Goal: Task Accomplishment & Management: Manage account settings

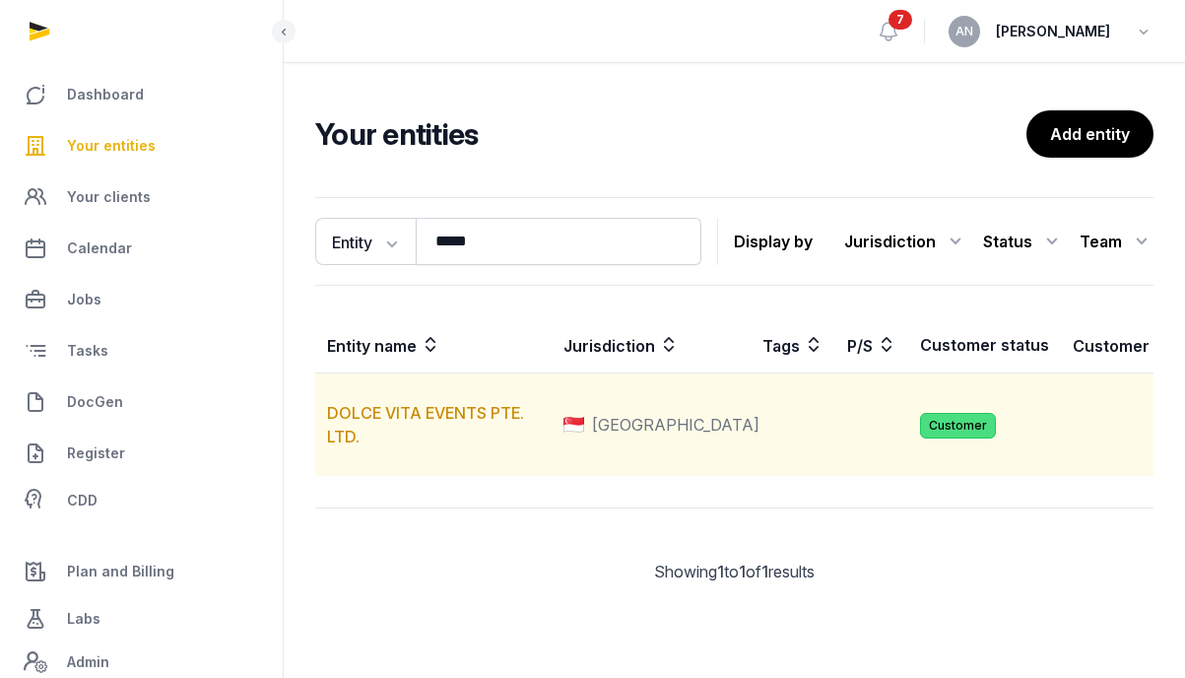
type input "*****"
click at [404, 447] on td "DOLCE VITA EVENTS PTE. LTD." at bounding box center [433, 424] width 236 height 103
click at [407, 434] on link "DOLCE VITA EVENTS PTE. LTD." at bounding box center [425, 424] width 197 height 43
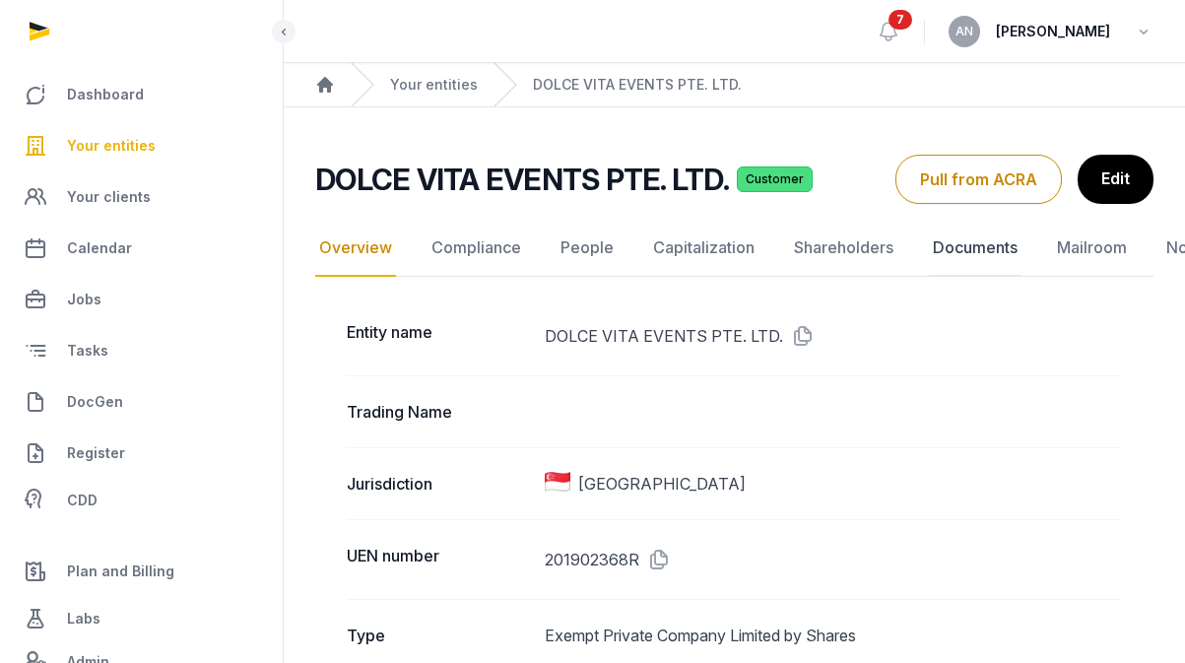
click at [964, 251] on link "Documents" at bounding box center [975, 248] width 93 height 57
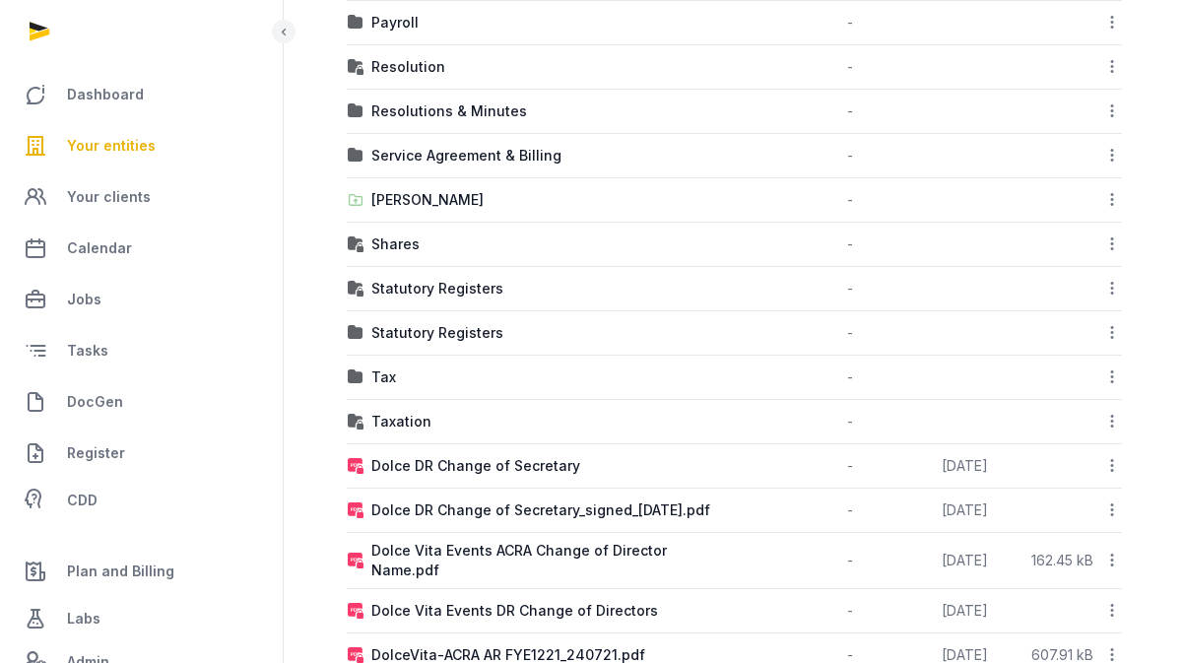
scroll to position [1028, 0]
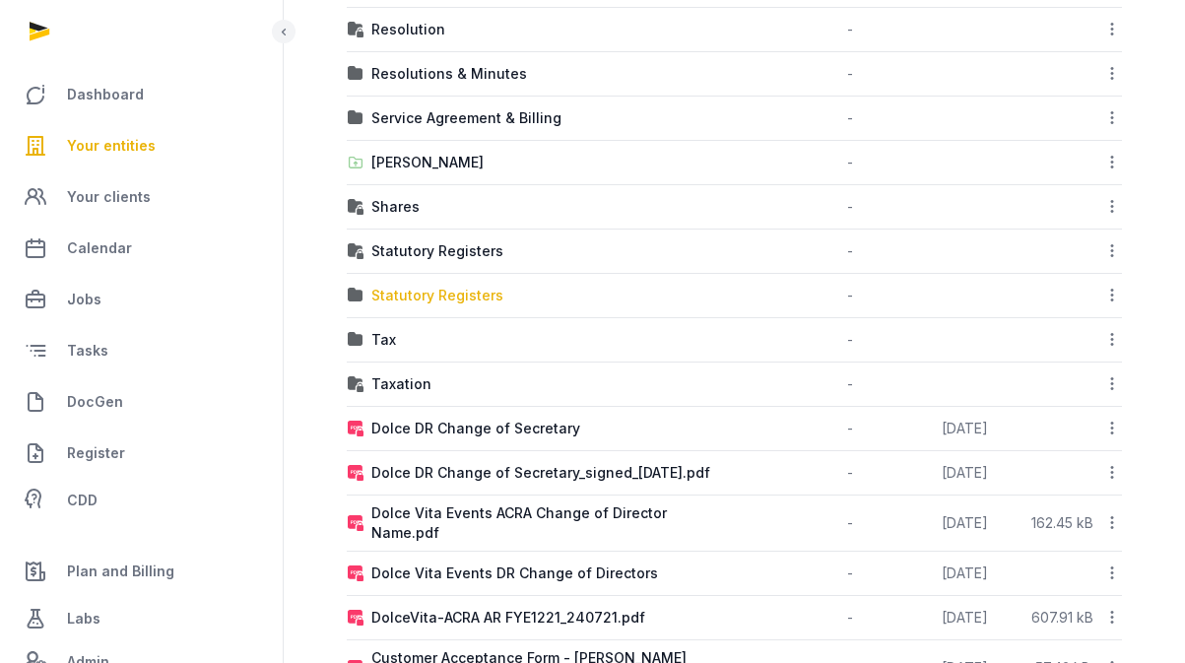
click at [442, 290] on div "Statutory Registers" at bounding box center [437, 296] width 132 height 20
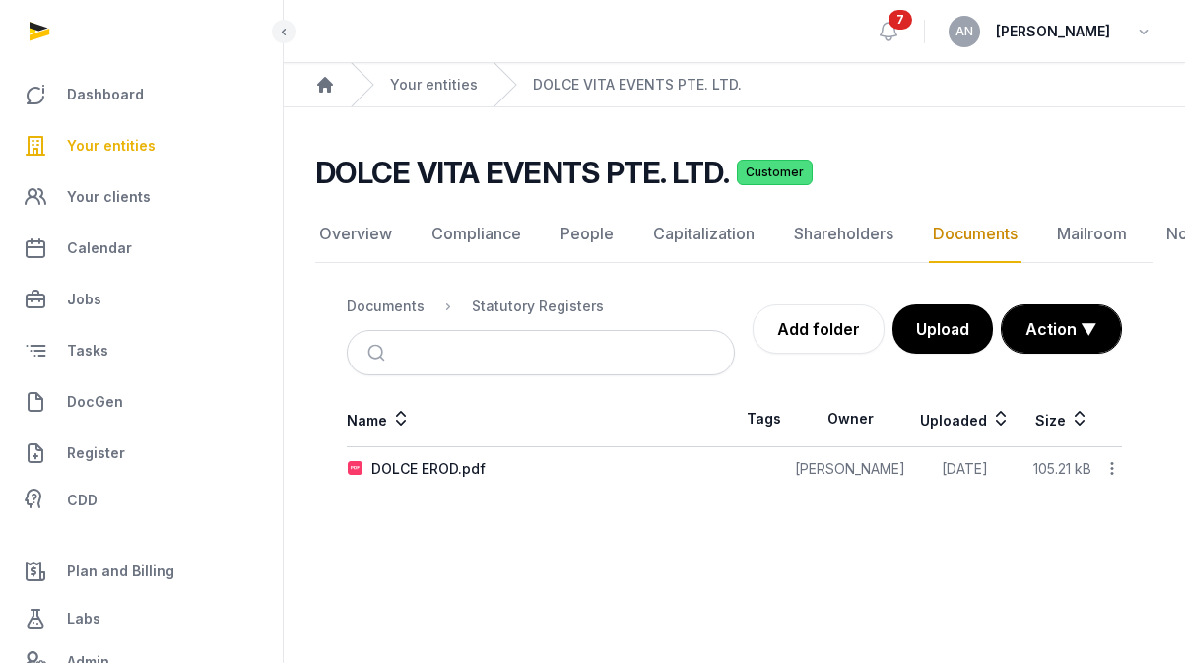
scroll to position [15, 0]
click at [390, 296] on div "Documents" at bounding box center [386, 306] width 78 height 20
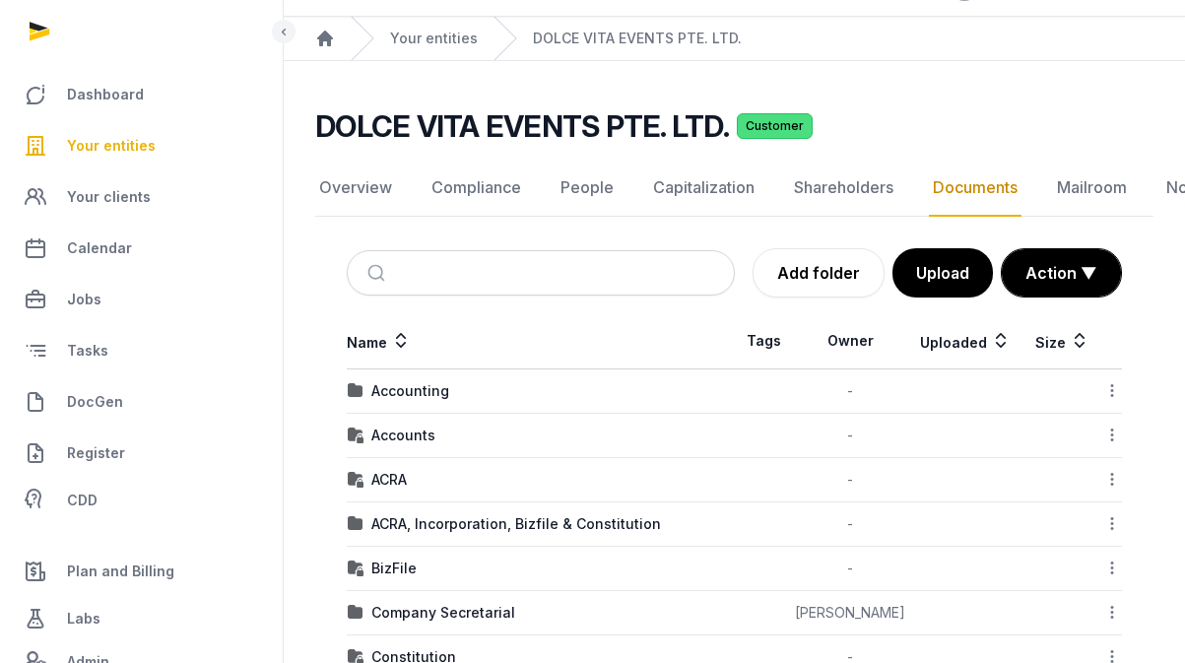
scroll to position [0, 0]
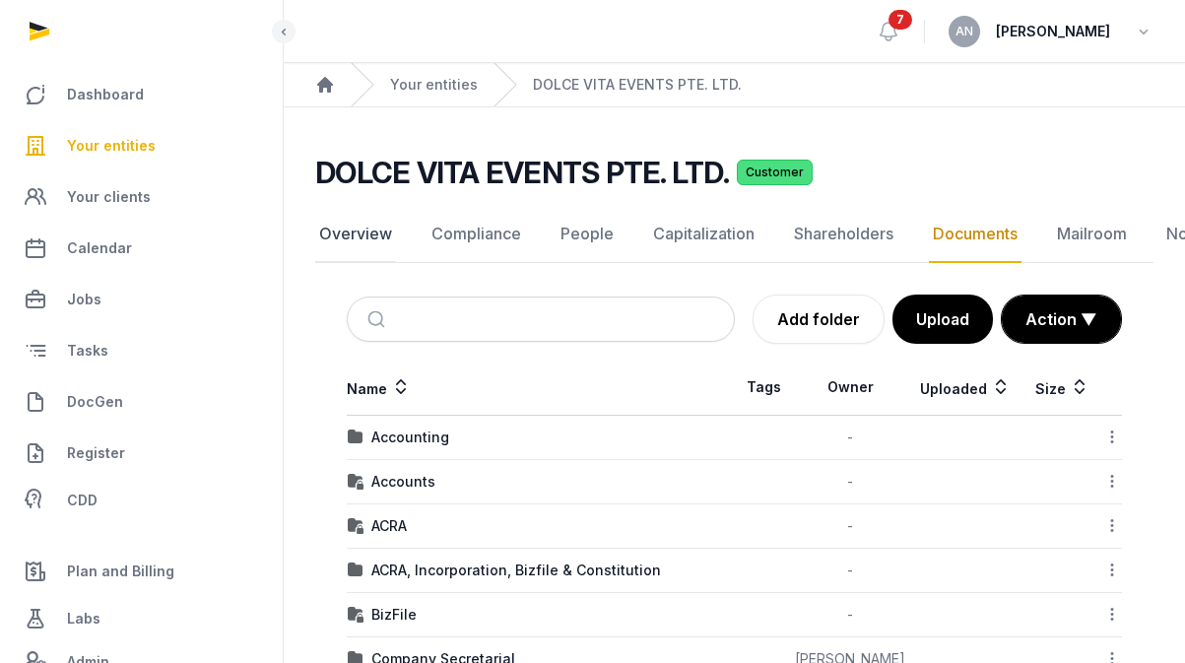
click at [369, 231] on link "Overview" at bounding box center [355, 234] width 81 height 57
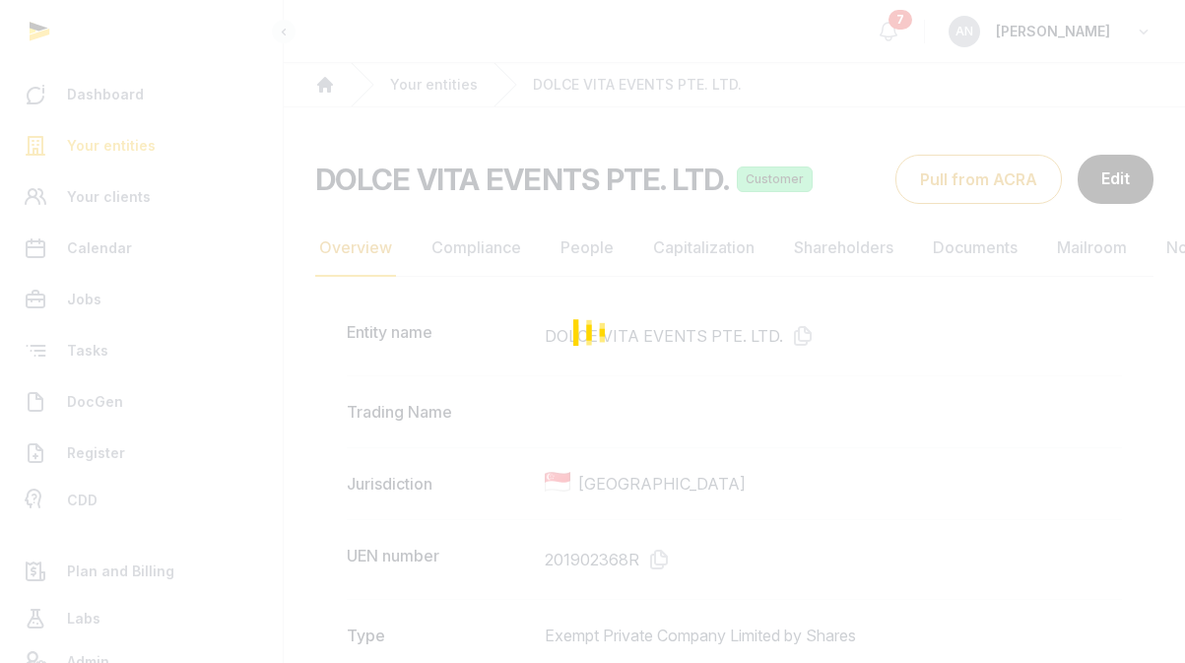
click at [644, 537] on div "Loading" at bounding box center [592, 331] width 1185 height 663
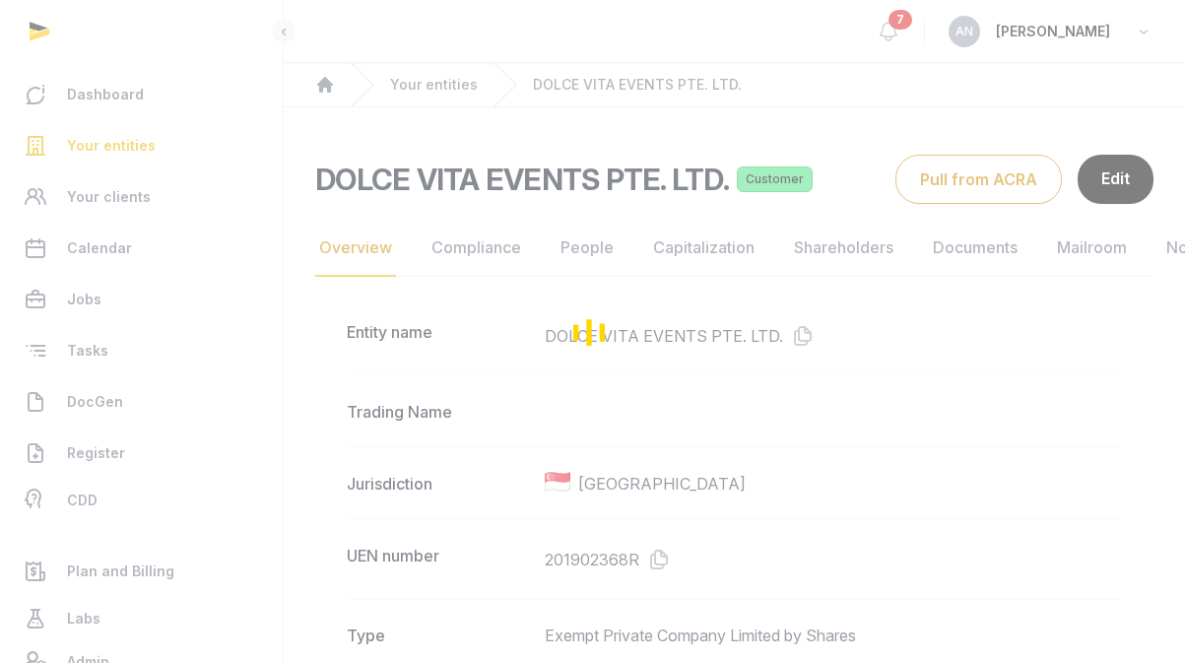
click at [655, 555] on div "Loading" at bounding box center [592, 331] width 1185 height 663
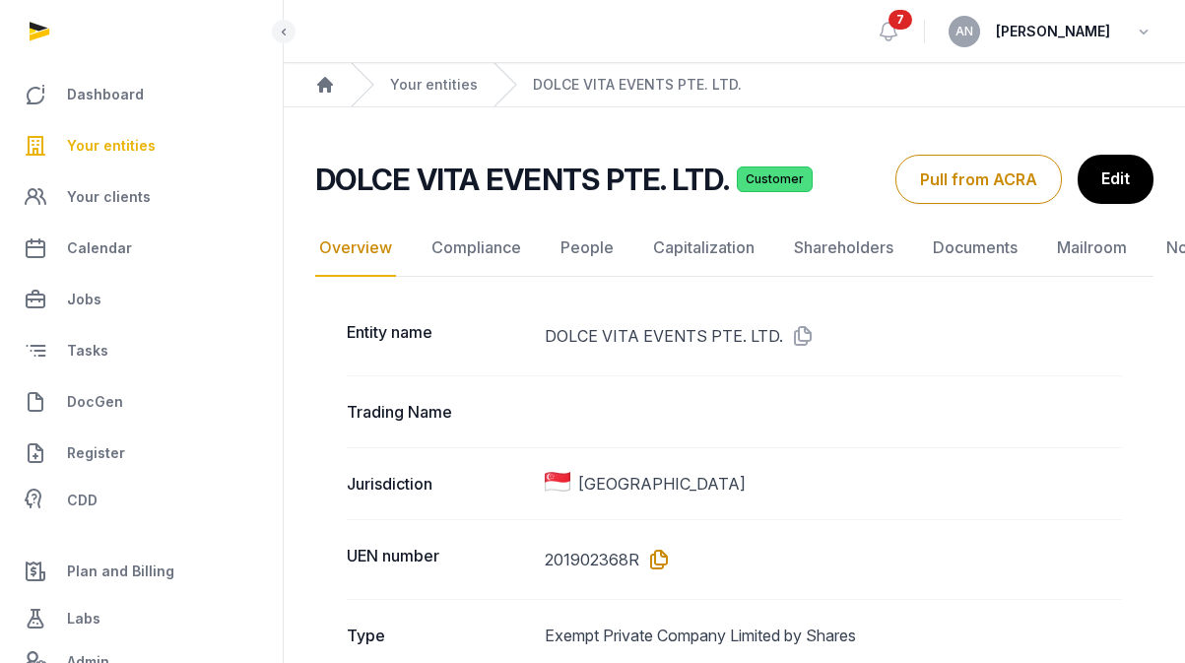
click at [660, 559] on icon at bounding box center [655, 560] width 32 height 32
click at [980, 250] on link "Documents" at bounding box center [975, 248] width 93 height 57
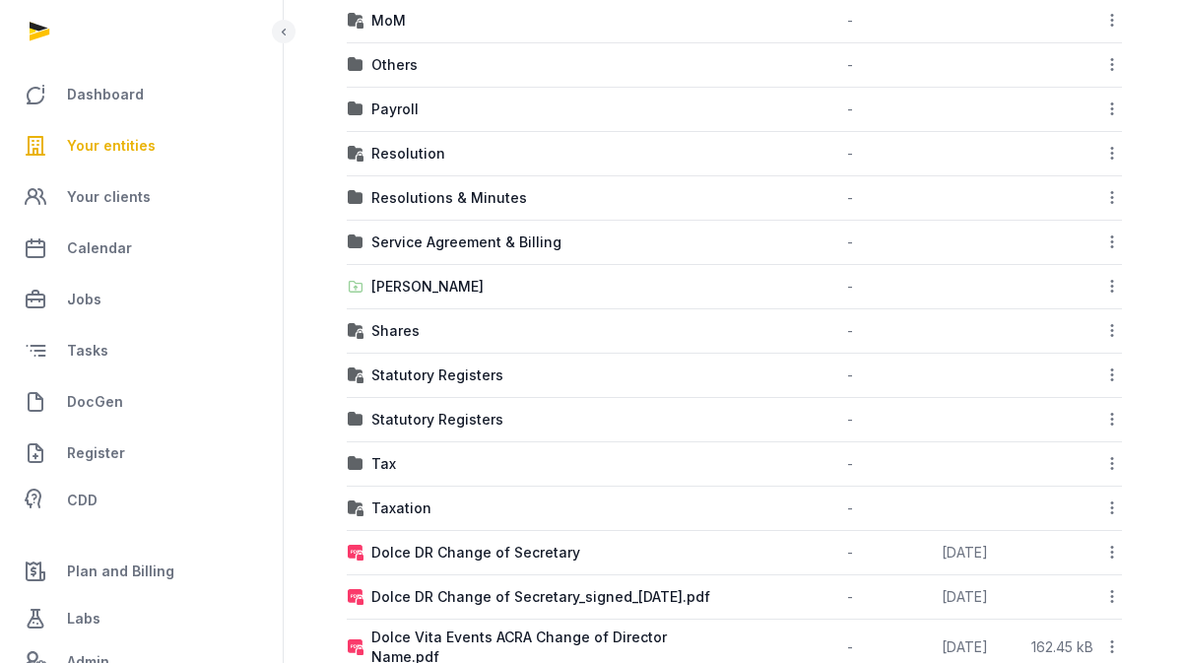
click at [435, 419] on div "Statutory Registers" at bounding box center [437, 420] width 132 height 20
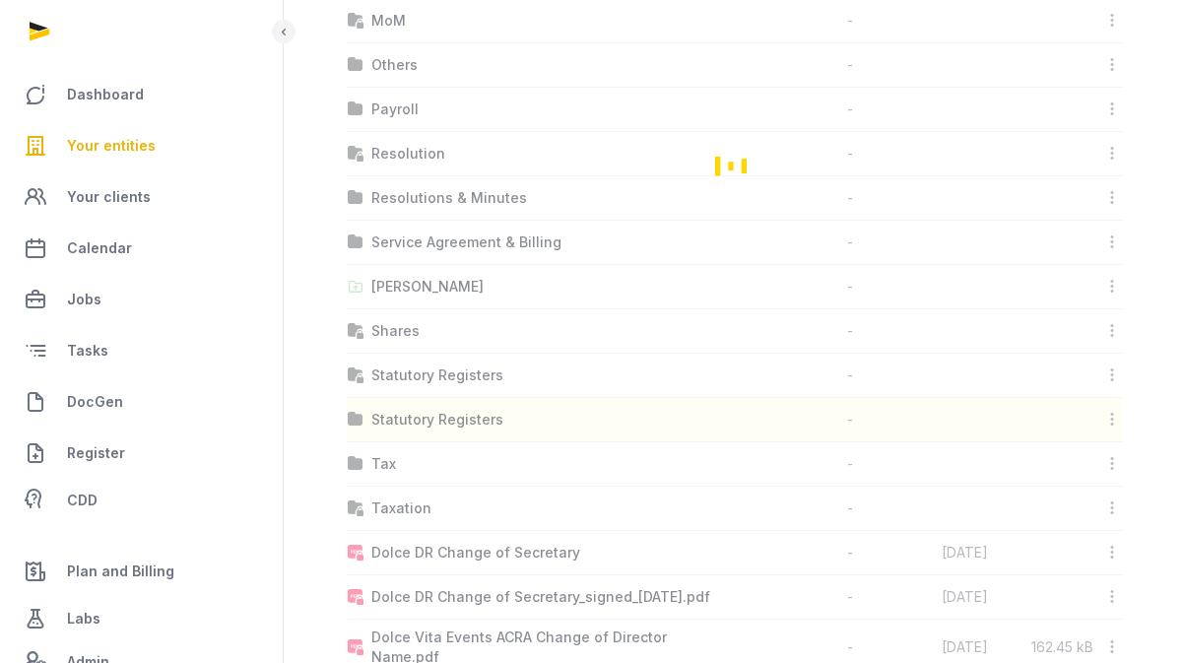
scroll to position [15, 0]
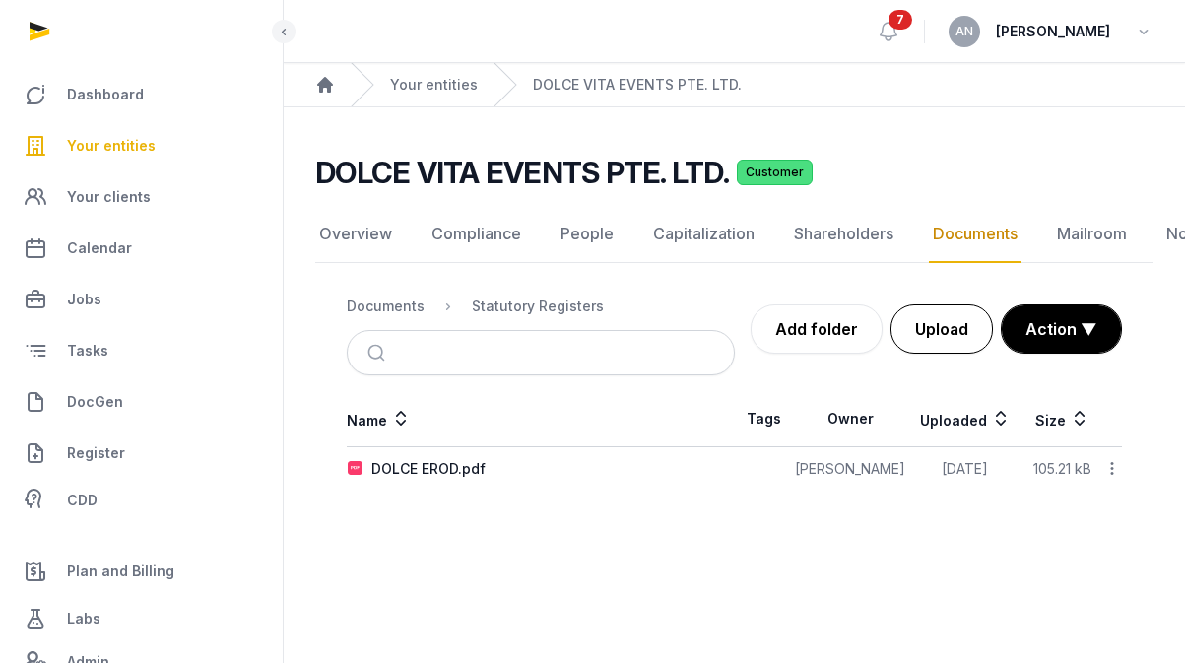
click at [949, 328] on button "Upload" at bounding box center [941, 328] width 102 height 49
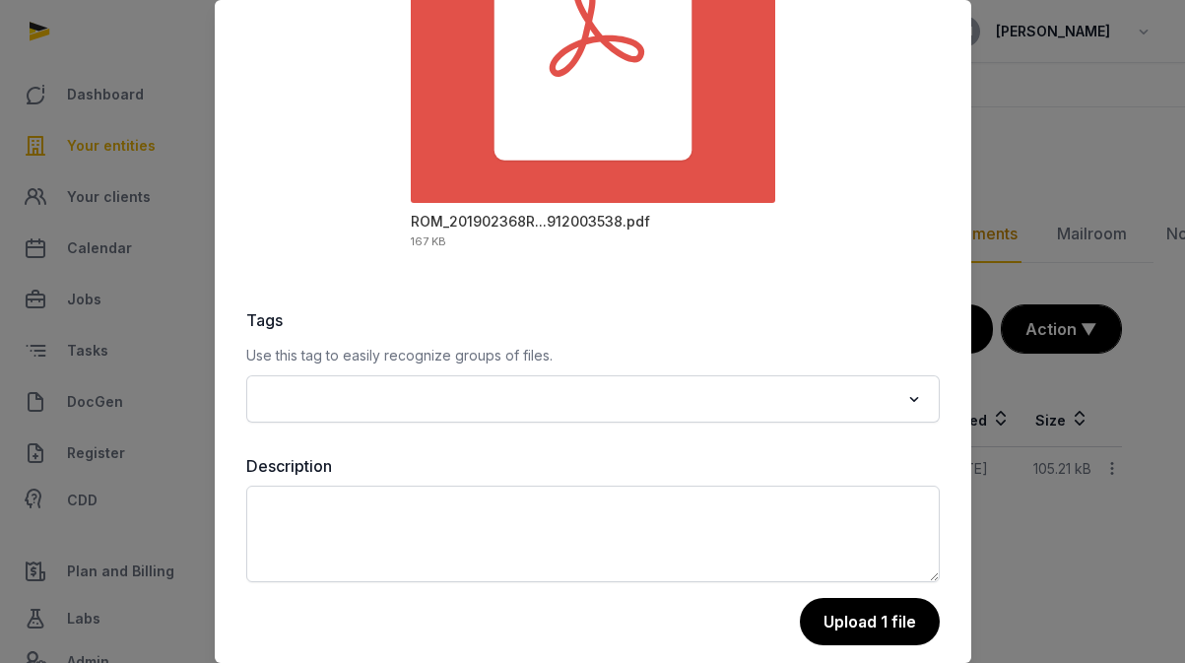
scroll to position [286, 0]
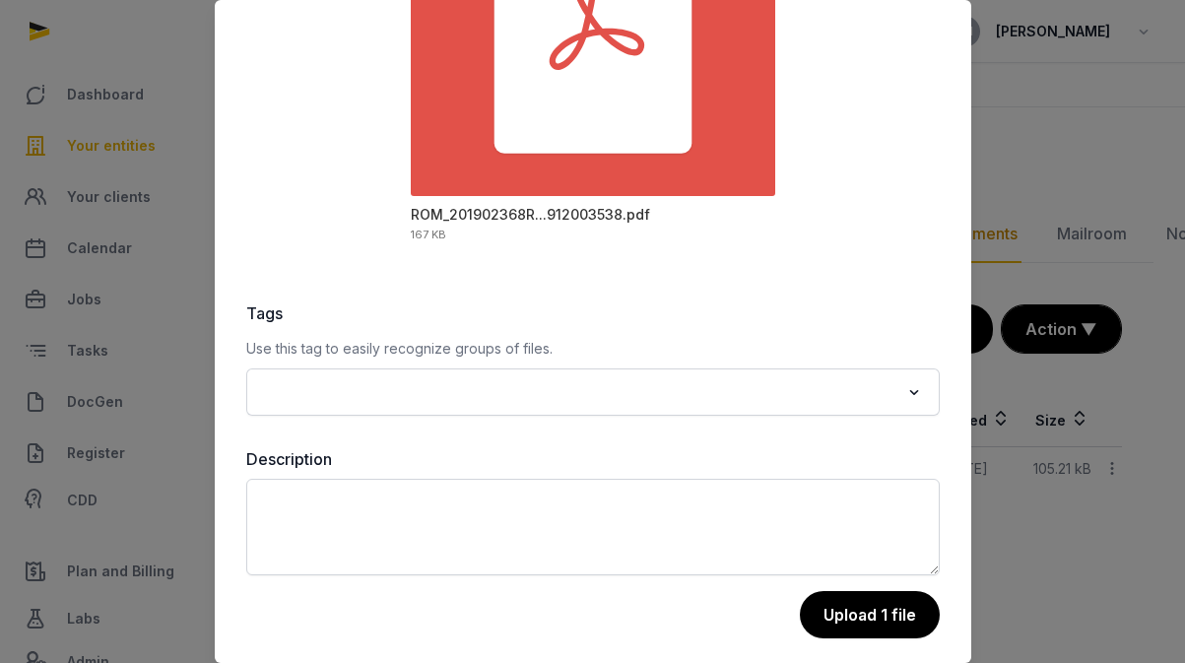
click at [1106, 112] on div at bounding box center [592, 331] width 1185 height 663
click at [843, 599] on button "Upload 1 file" at bounding box center [869, 615] width 142 height 49
